Goal: Task Accomplishment & Management: Manage account settings

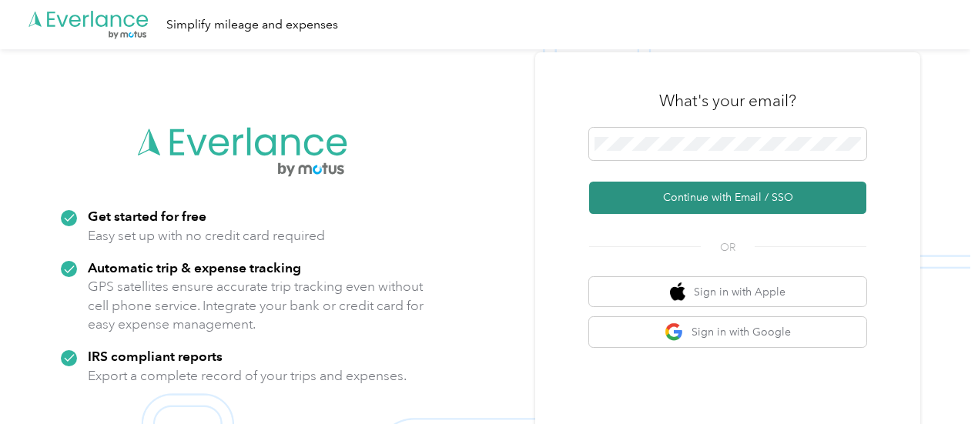
click at [717, 206] on button "Continue with Email / SSO" at bounding box center [727, 198] width 277 height 32
click at [696, 202] on button "Continue with Email / SSO" at bounding box center [727, 198] width 277 height 32
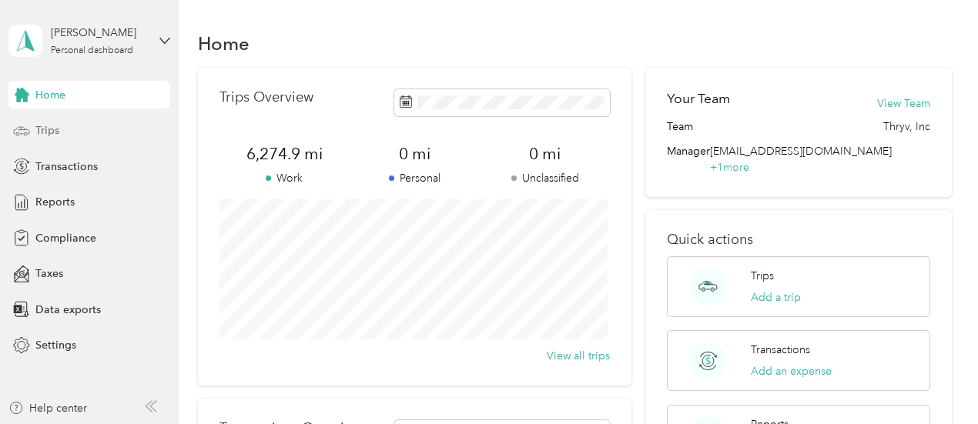
click at [55, 132] on span "Trips" at bounding box center [47, 130] width 24 height 16
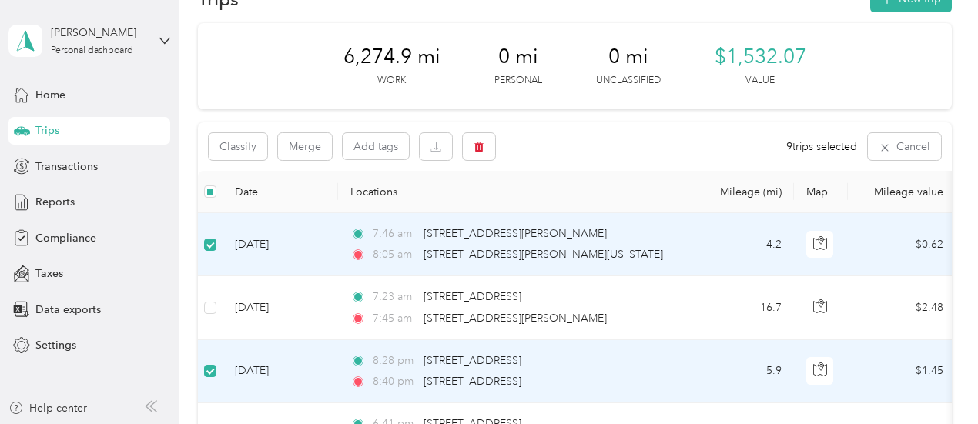
scroll to position [28, 0]
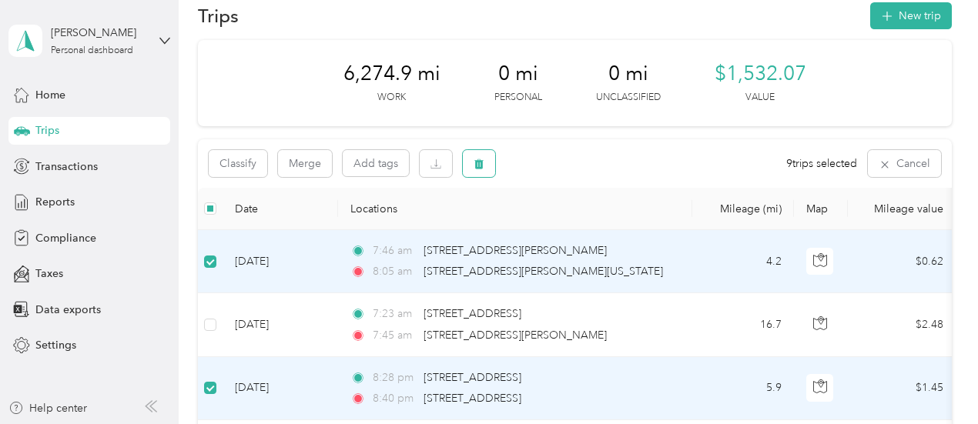
click at [479, 163] on icon "button" at bounding box center [478, 164] width 9 height 10
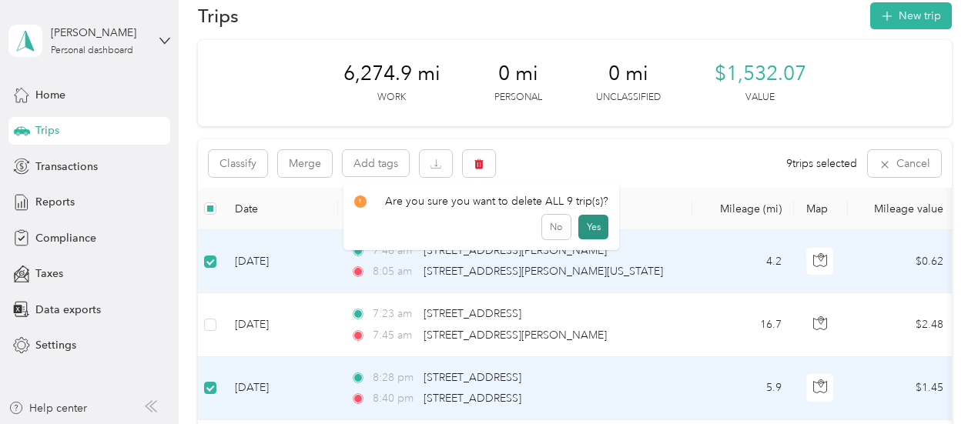
click at [588, 233] on button "Yes" at bounding box center [593, 227] width 30 height 25
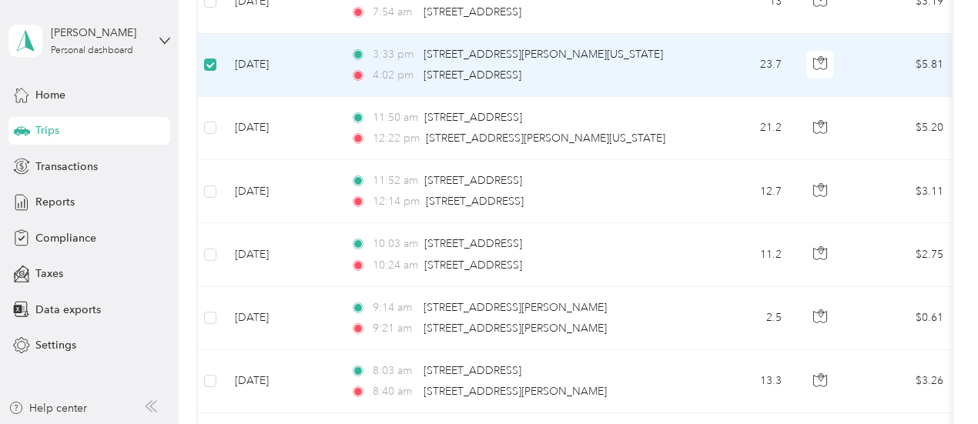
scroll to position [604, 0]
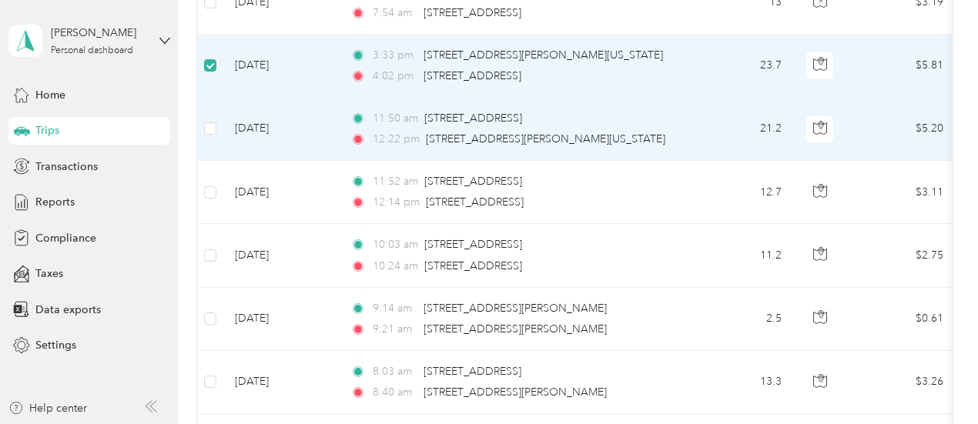
click at [217, 128] on td at bounding box center [210, 129] width 25 height 63
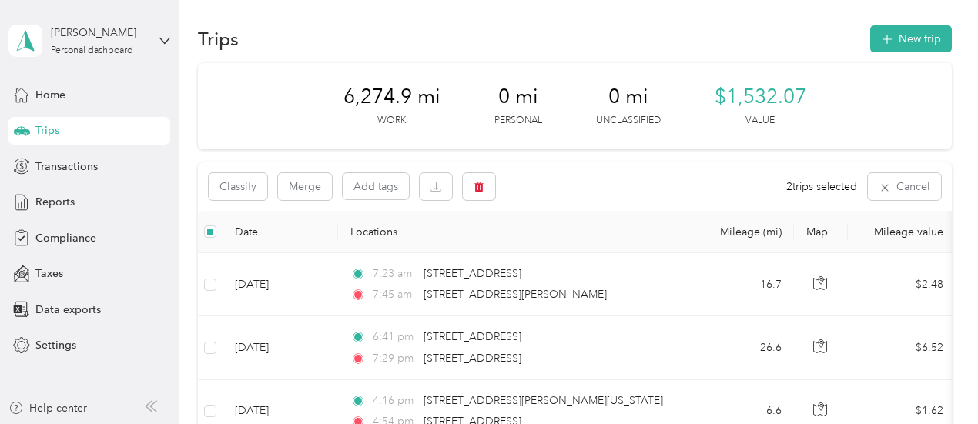
scroll to position [0, 0]
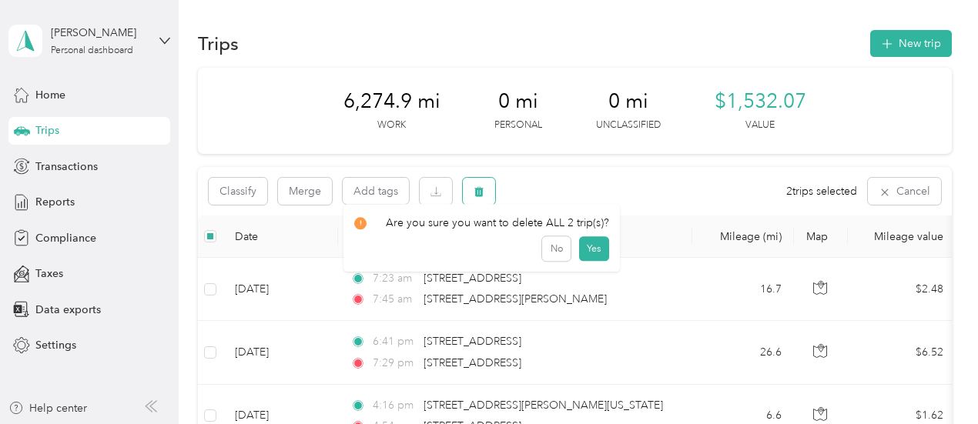
click at [478, 196] on icon "button" at bounding box center [478, 192] width 9 height 10
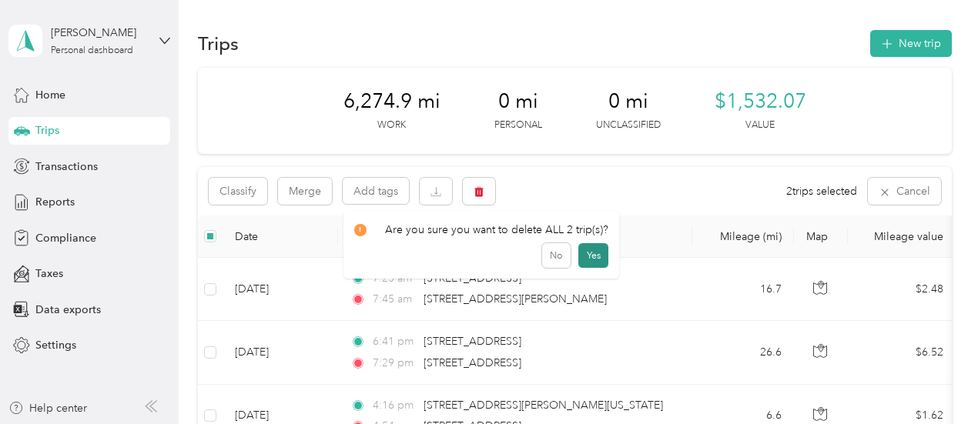
click at [584, 253] on button "Yes" at bounding box center [593, 255] width 30 height 25
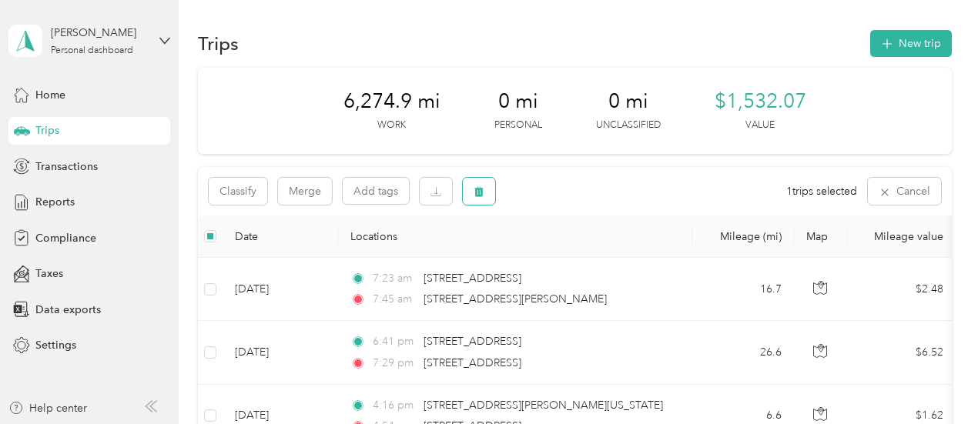
click at [479, 192] on icon "button" at bounding box center [478, 192] width 9 height 10
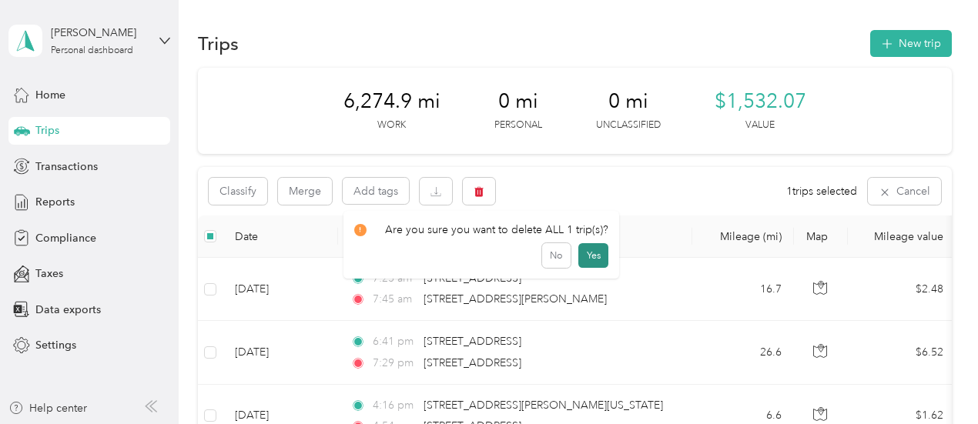
click at [588, 255] on button "Yes" at bounding box center [593, 255] width 30 height 25
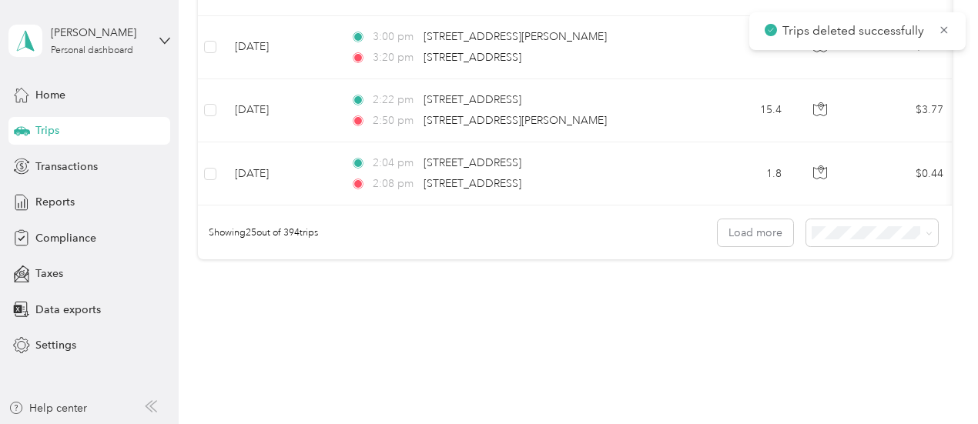
scroll to position [1690, 0]
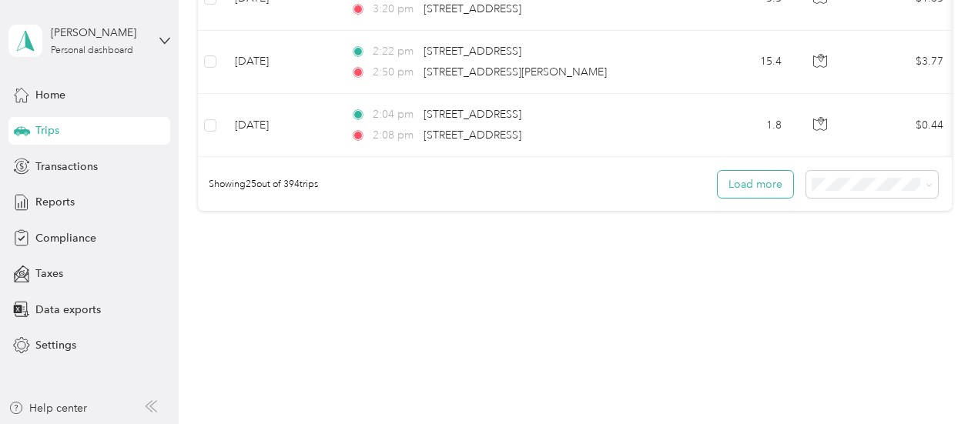
click at [761, 190] on button "Load more" at bounding box center [755, 184] width 75 height 27
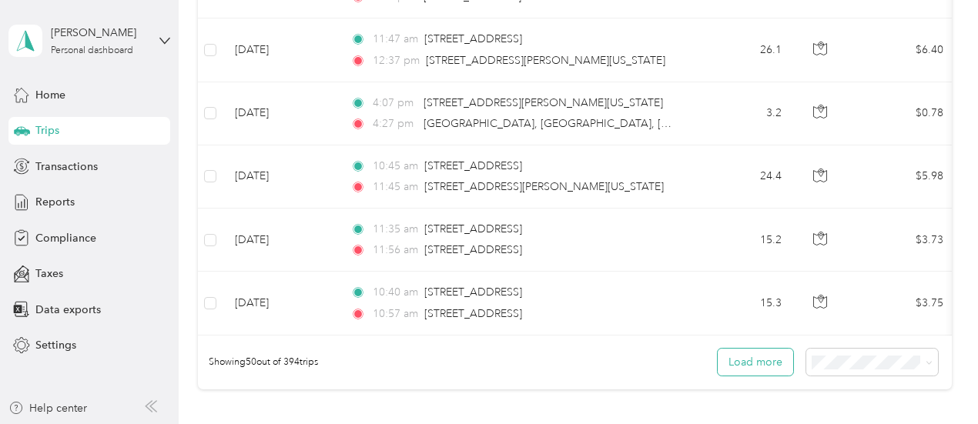
scroll to position [3104, 0]
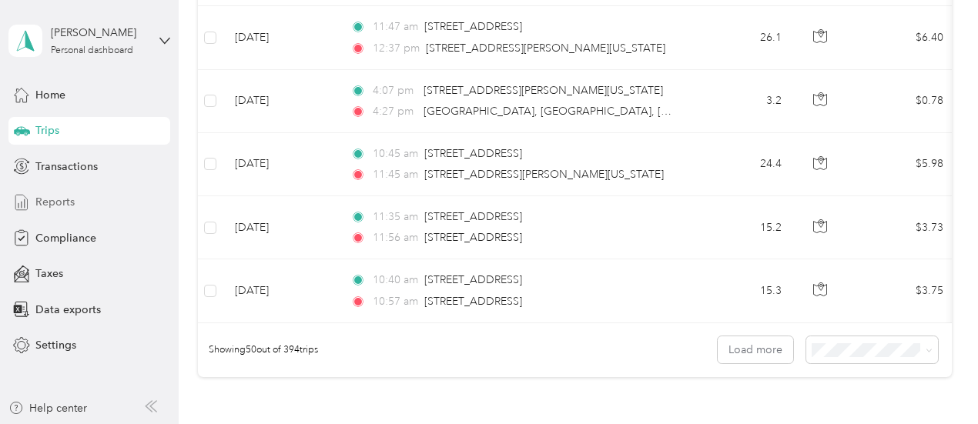
click at [53, 203] on span "Reports" at bounding box center [54, 202] width 39 height 16
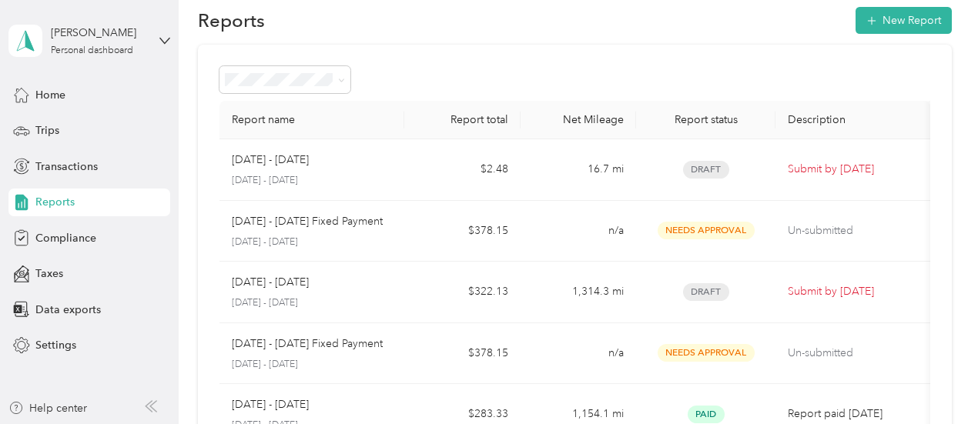
scroll to position [20, 0]
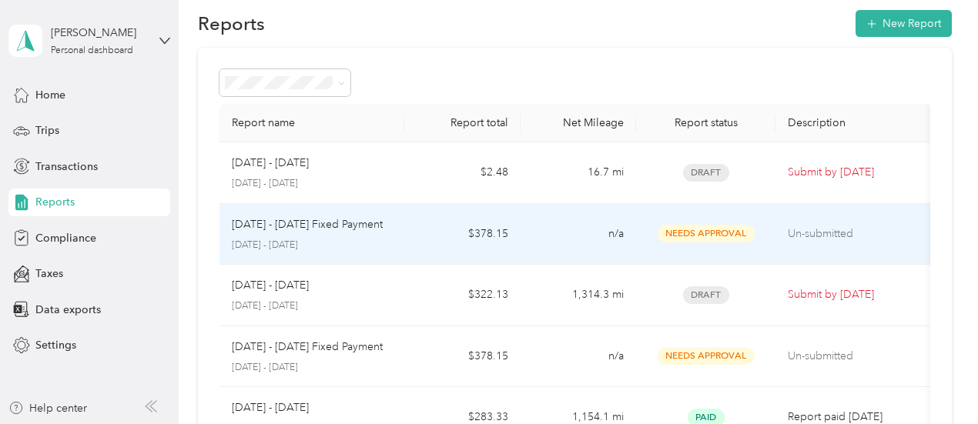
click at [718, 235] on span "Needs Approval" at bounding box center [706, 234] width 97 height 18
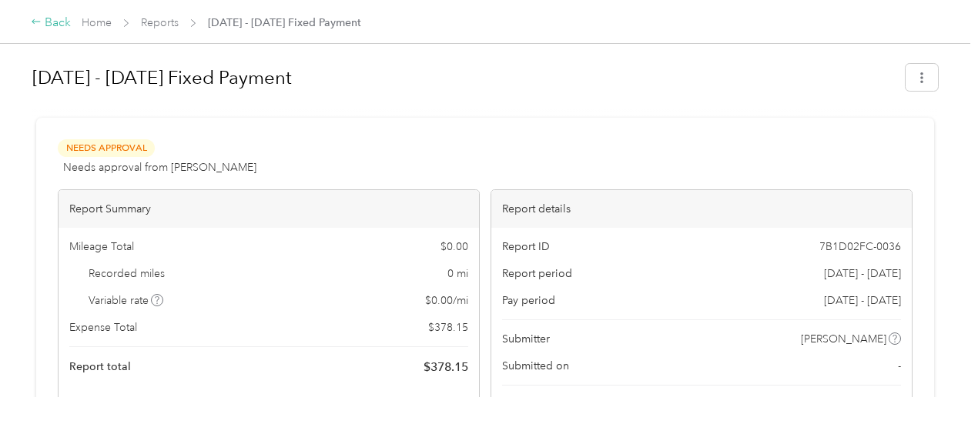
click at [42, 19] on div "Back" at bounding box center [51, 23] width 40 height 18
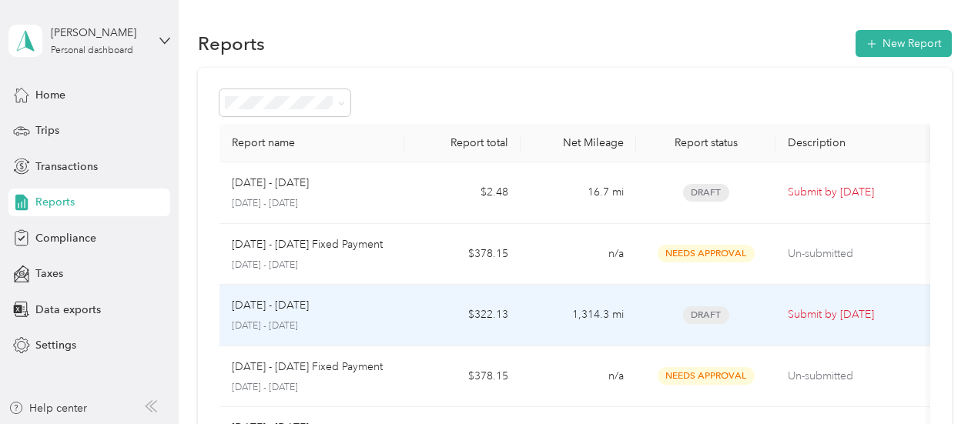
click at [785, 312] on td "Submit by [DATE]" at bounding box center [853, 316] width 155 height 62
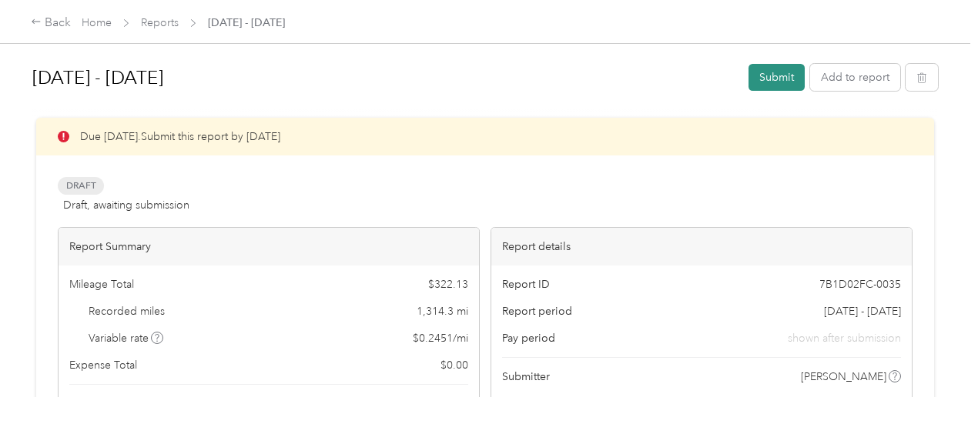
click at [770, 76] on button "Submit" at bounding box center [777, 77] width 56 height 27
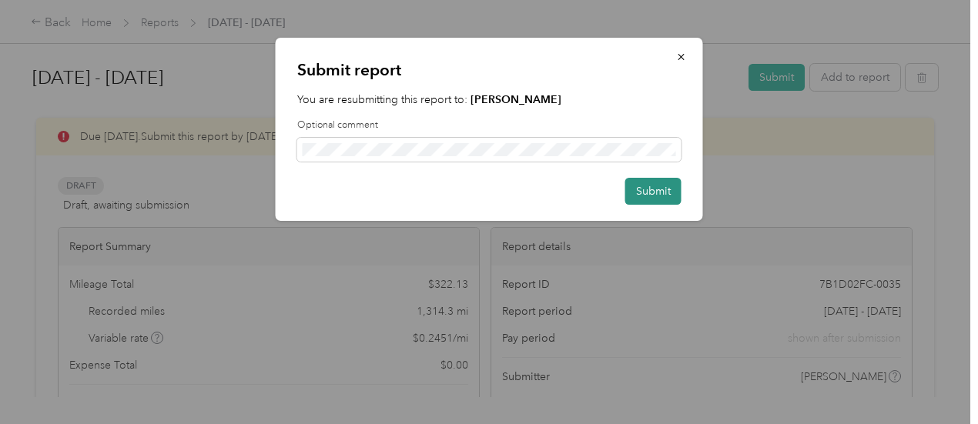
click at [652, 193] on button "Submit" at bounding box center [653, 191] width 56 height 27
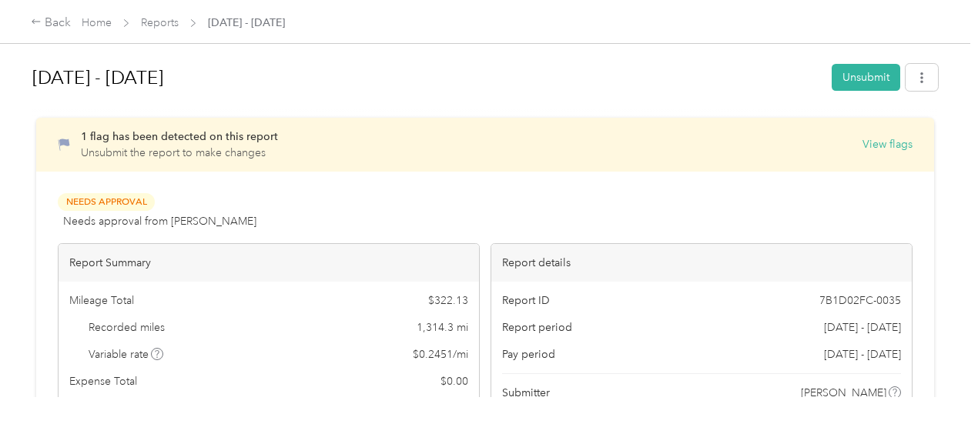
click at [859, 82] on button "Unsubmit" at bounding box center [866, 77] width 69 height 27
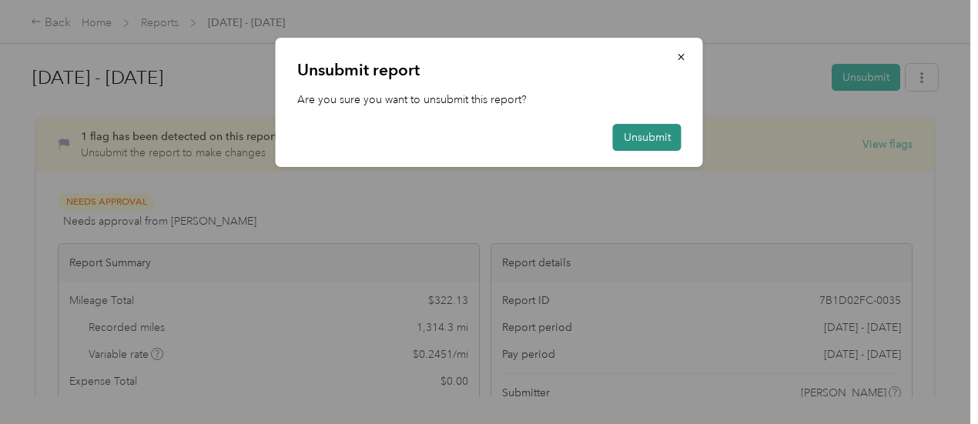
click at [664, 136] on button "Unsubmit" at bounding box center [647, 137] width 69 height 27
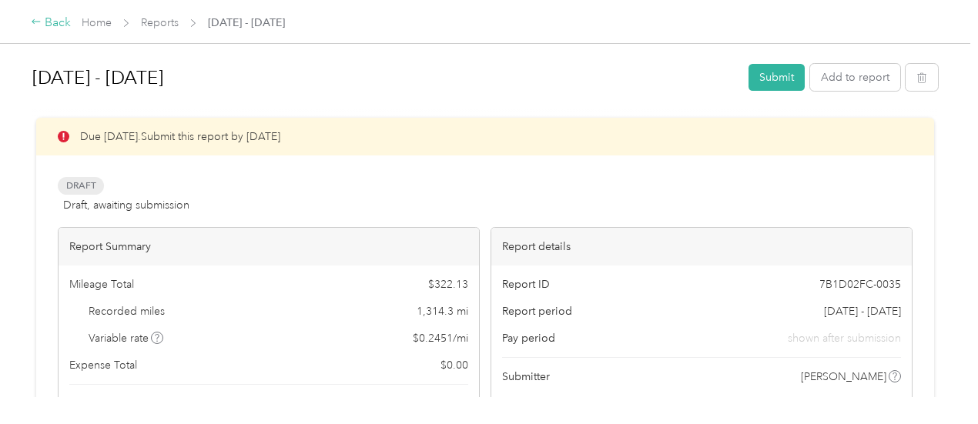
click at [35, 22] on icon at bounding box center [36, 21] width 11 height 11
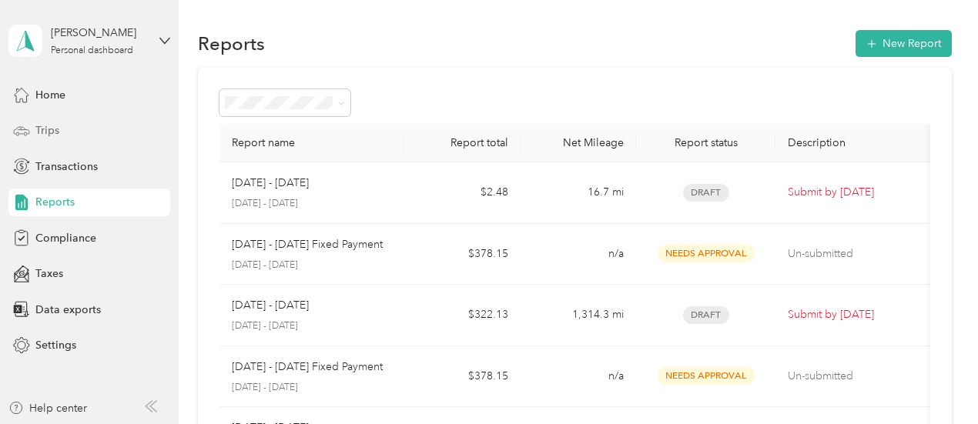
click at [46, 129] on span "Trips" at bounding box center [47, 130] width 24 height 16
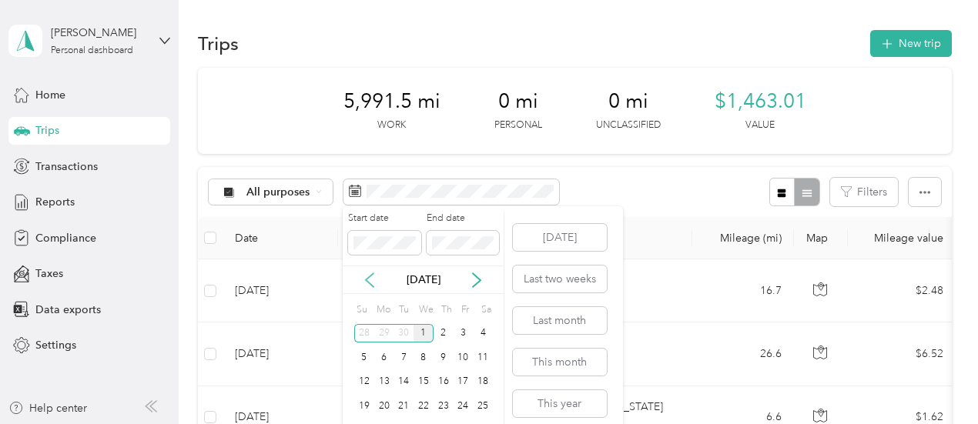
click at [368, 280] on icon at bounding box center [369, 280] width 15 height 15
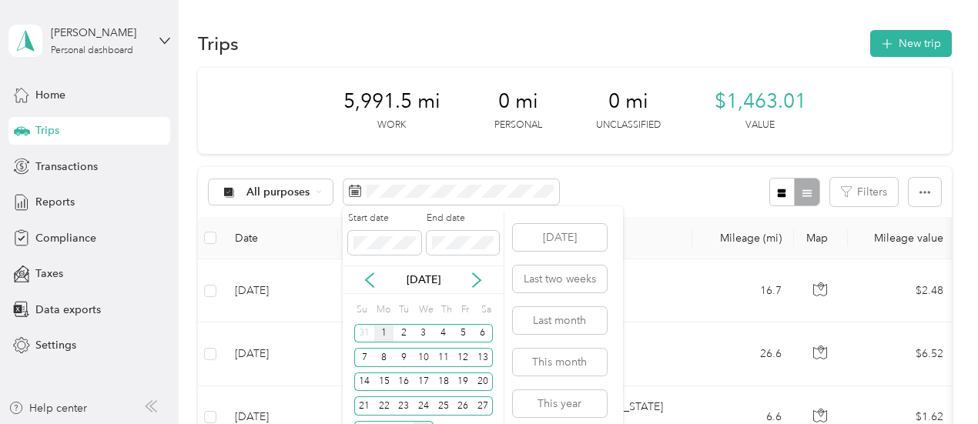
click at [386, 329] on div "1" at bounding box center [384, 333] width 20 height 19
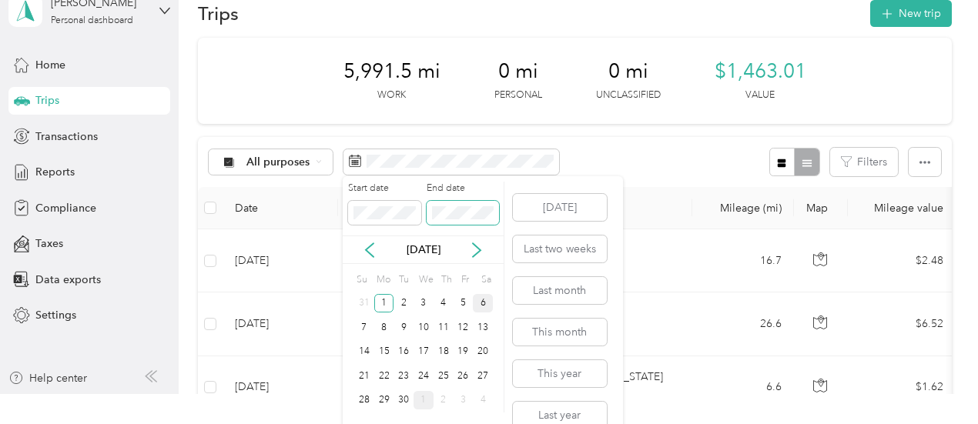
scroll to position [51, 0]
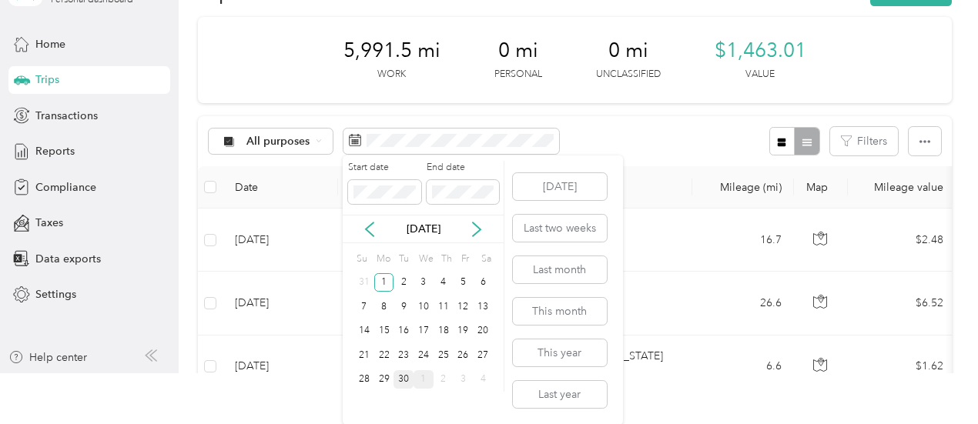
click at [407, 378] on div "30" at bounding box center [404, 379] width 20 height 19
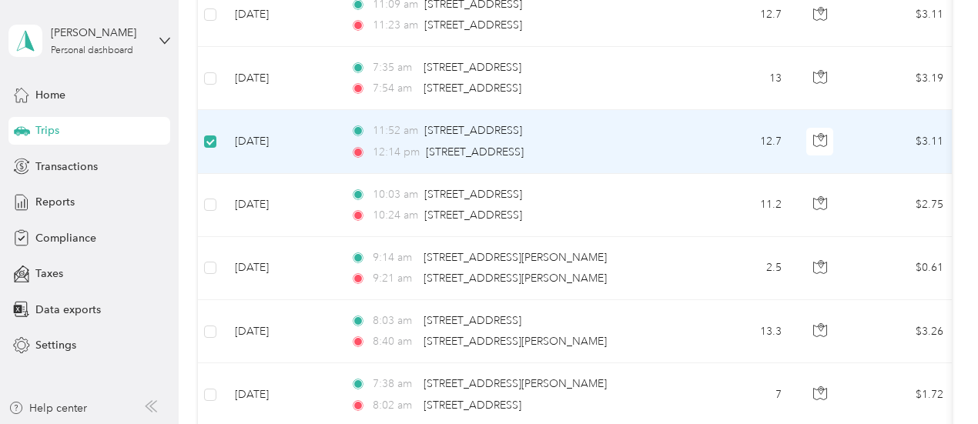
scroll to position [464, 0]
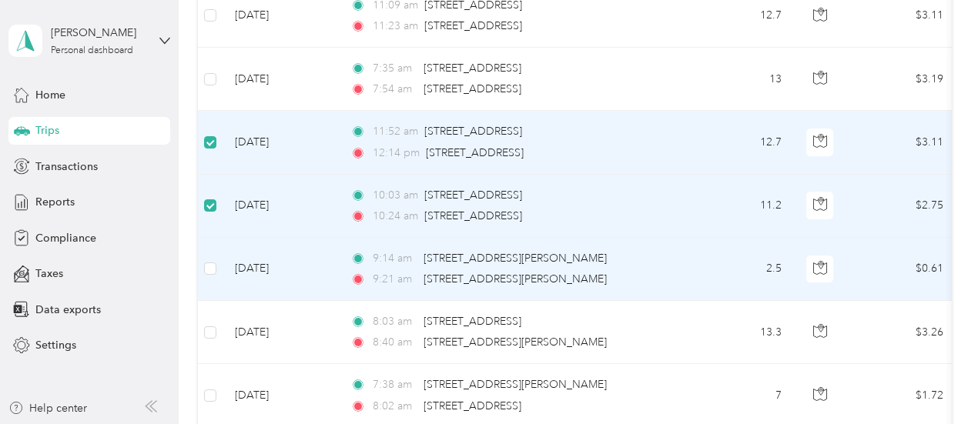
click at [217, 267] on td at bounding box center [210, 269] width 25 height 63
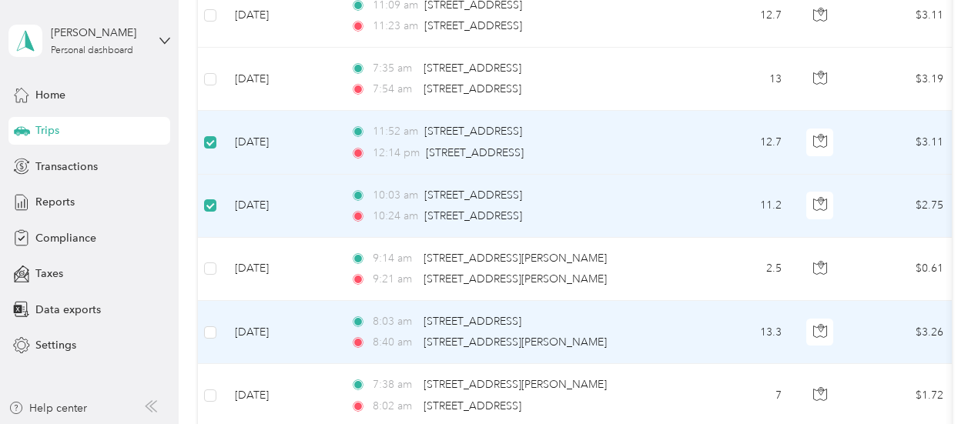
click at [224, 324] on td "[DATE]" at bounding box center [281, 332] width 116 height 63
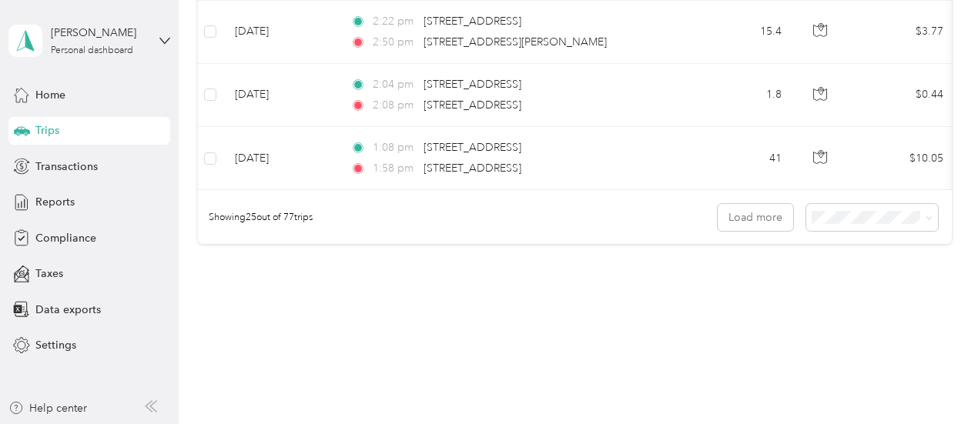
scroll to position [1652, 0]
click at [761, 222] on button "Load more" at bounding box center [755, 216] width 75 height 27
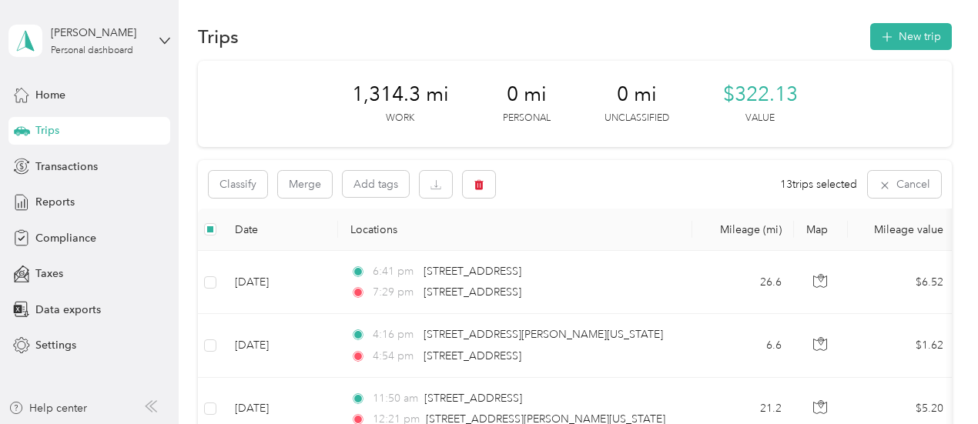
scroll to position [0, 0]
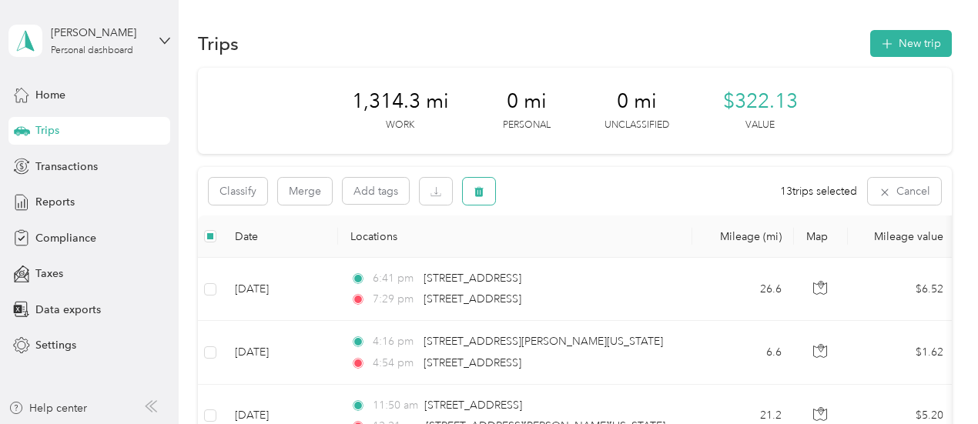
click at [493, 196] on button "button" at bounding box center [479, 191] width 32 height 27
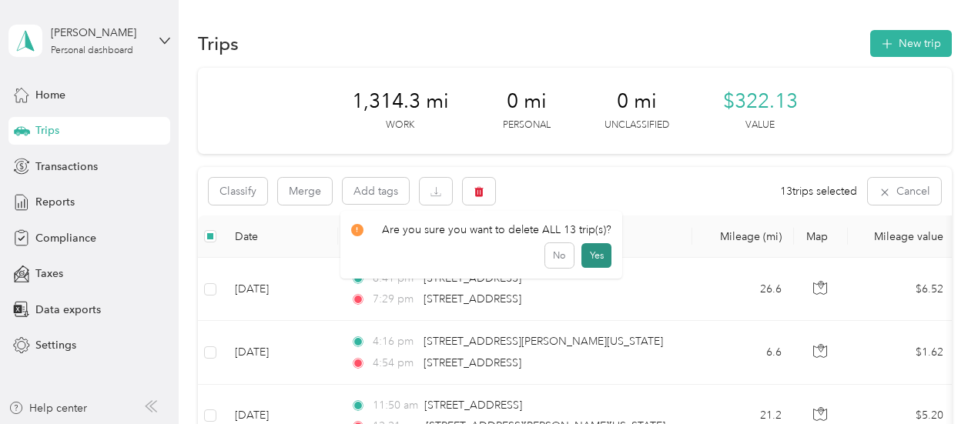
click at [593, 259] on button "Yes" at bounding box center [597, 255] width 30 height 25
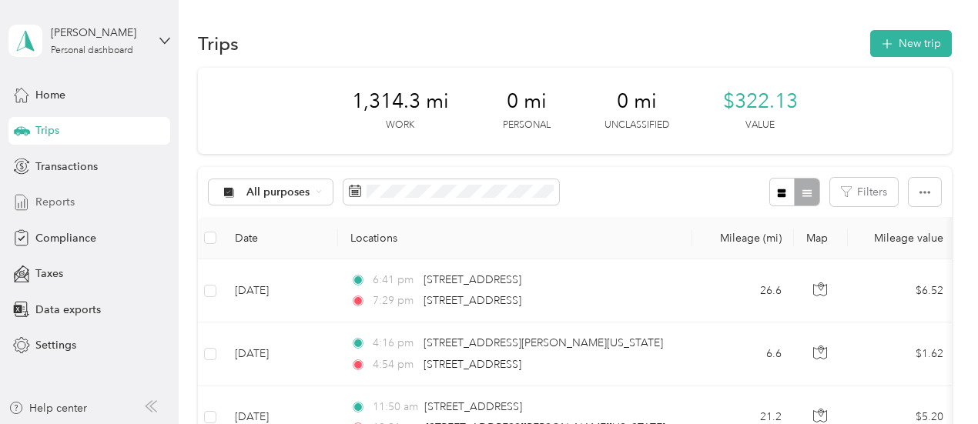
click at [55, 203] on span "Reports" at bounding box center [54, 202] width 39 height 16
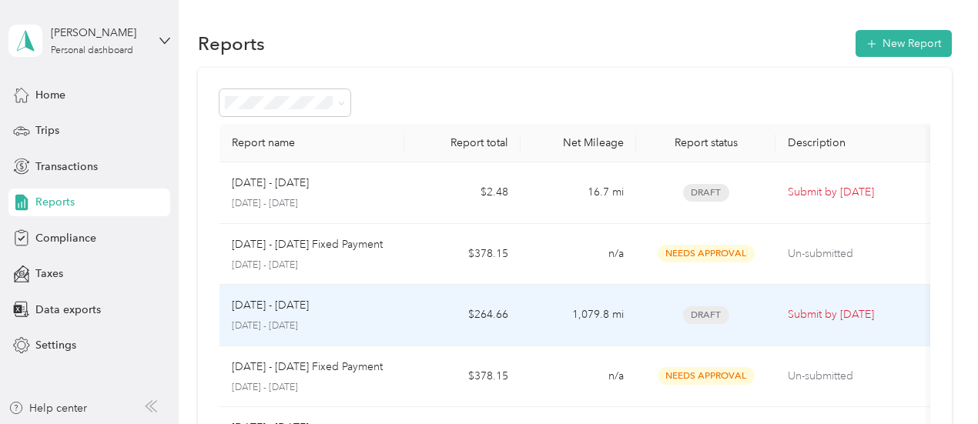
click at [820, 309] on p "Submit by [DATE]" at bounding box center [853, 315] width 130 height 17
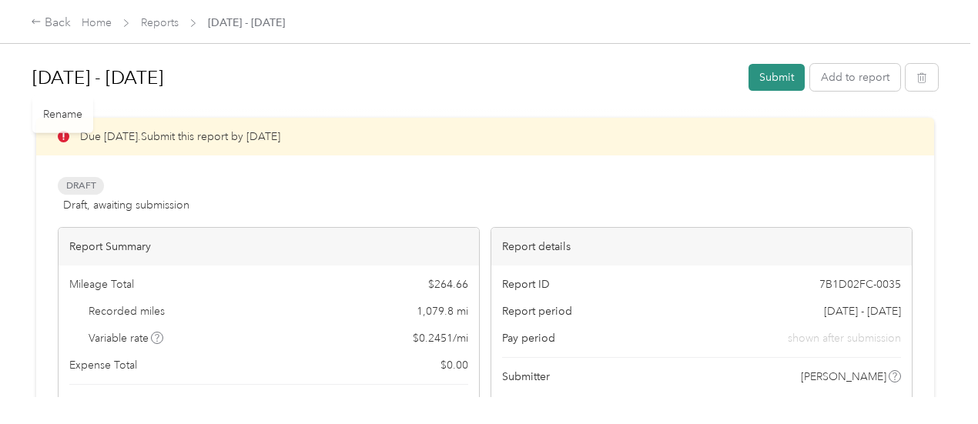
click at [765, 75] on button "Submit" at bounding box center [777, 77] width 56 height 27
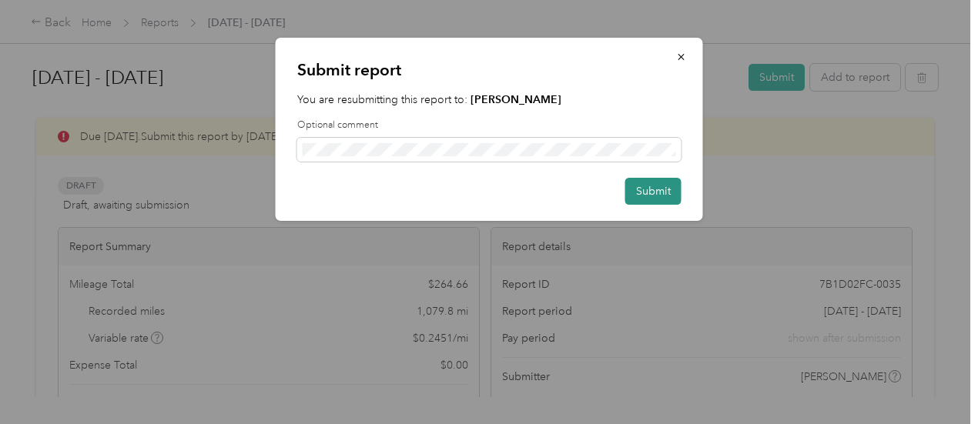
click at [649, 189] on button "Submit" at bounding box center [653, 191] width 56 height 27
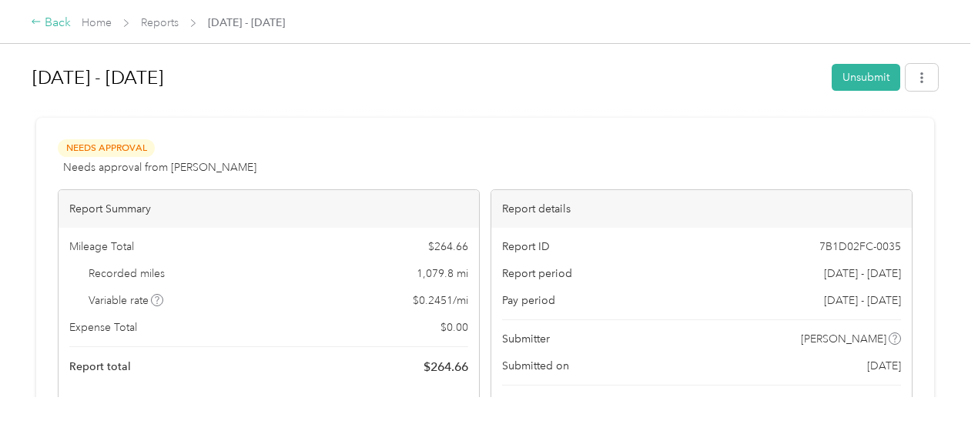
click at [46, 20] on div "Back" at bounding box center [51, 23] width 40 height 18
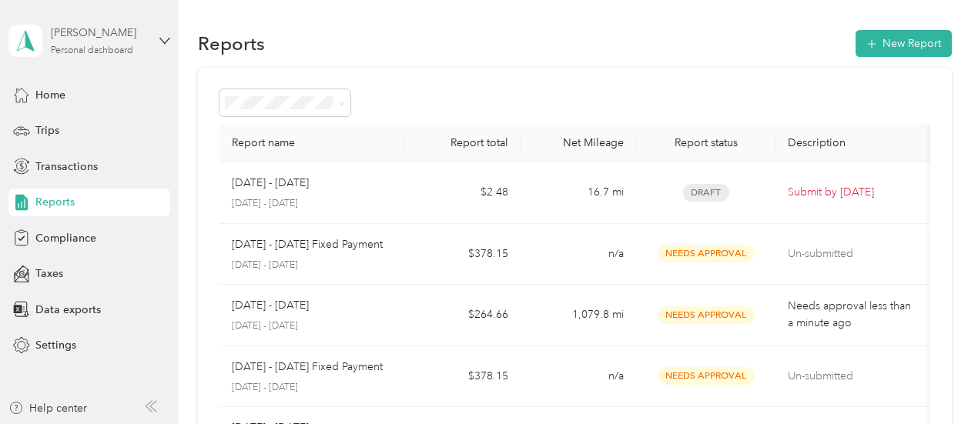
click at [131, 39] on div "[PERSON_NAME]" at bounding box center [99, 33] width 96 height 16
click at [82, 129] on div "Log out" at bounding box center [170, 126] width 303 height 27
